Goal: Information Seeking & Learning: Learn about a topic

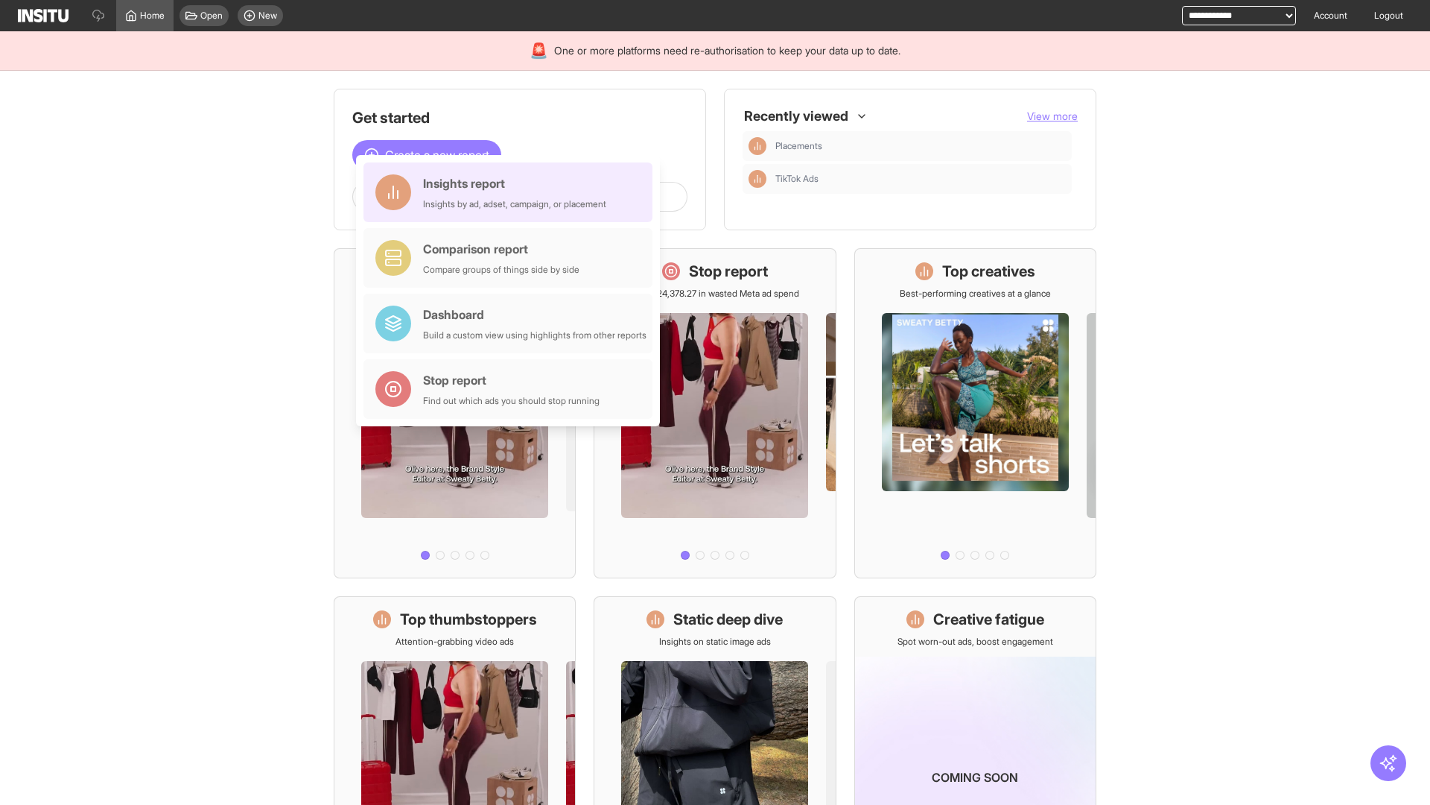
click at [512, 192] on div "Insights report Insights by ad, adset, campaign, or placement" at bounding box center [514, 192] width 183 height 36
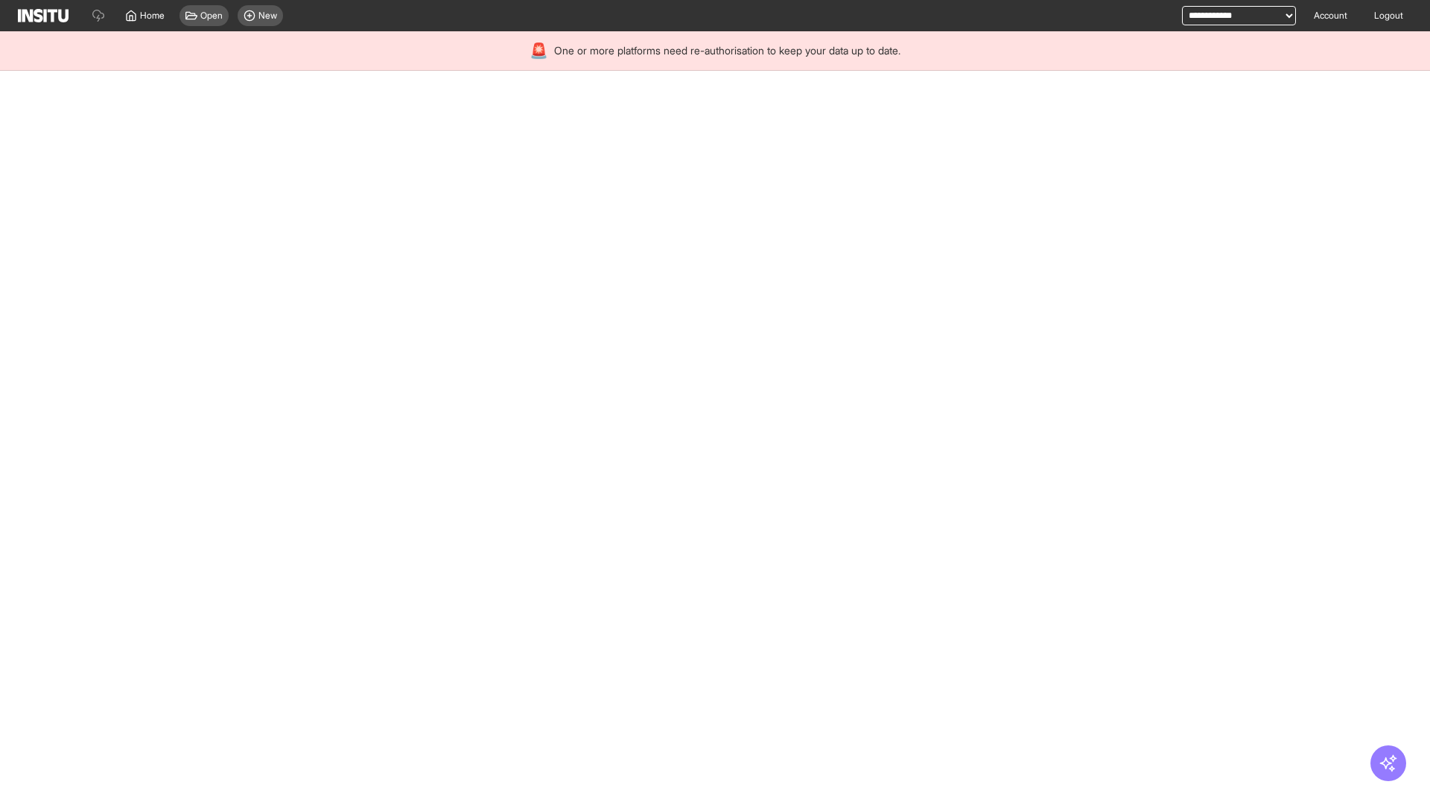
select select "**"
